Goal: Check status: Check status

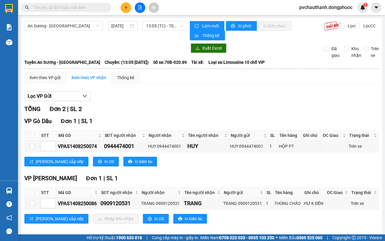
scroll to position [7, 0]
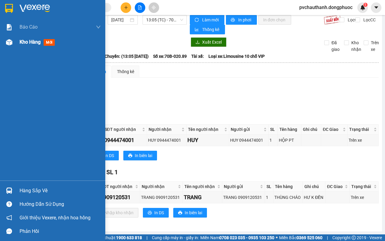
click at [30, 42] on span "Kho hàng" at bounding box center [30, 42] width 21 height 6
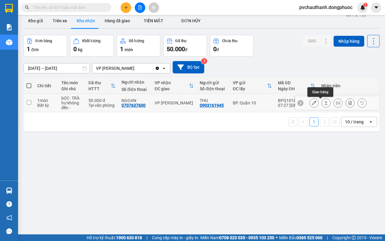
click at [324, 102] on icon at bounding box center [326, 103] width 4 height 4
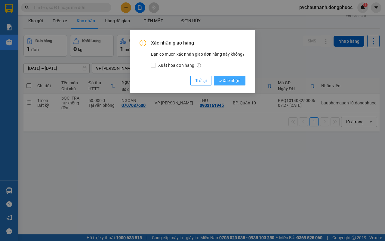
click at [232, 81] on span "Xác nhận" at bounding box center [230, 80] width 22 height 7
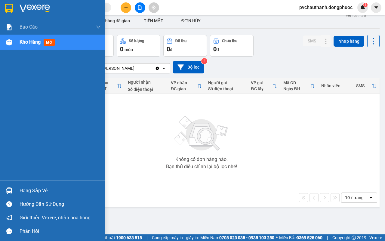
click at [28, 189] on div "Hàng sắp về" at bounding box center [60, 190] width 81 height 9
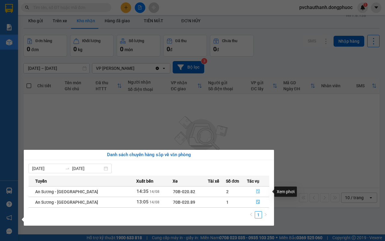
click at [257, 189] on button "button" at bounding box center [258, 192] width 22 height 10
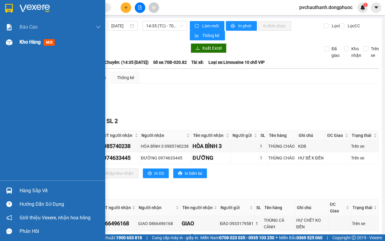
click at [27, 41] on span "Kho hàng" at bounding box center [30, 42] width 21 height 6
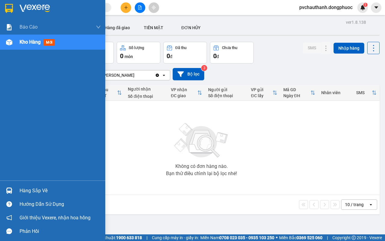
click at [38, 189] on div "Hàng sắp về" at bounding box center [60, 190] width 81 height 9
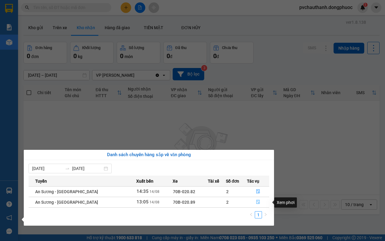
click at [256, 201] on icon "file-done" at bounding box center [258, 202] width 4 height 4
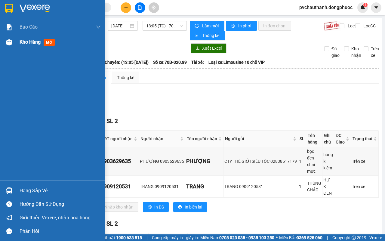
click at [35, 41] on span "Kho hàng" at bounding box center [30, 42] width 21 height 6
